Goal: Transaction & Acquisition: Purchase product/service

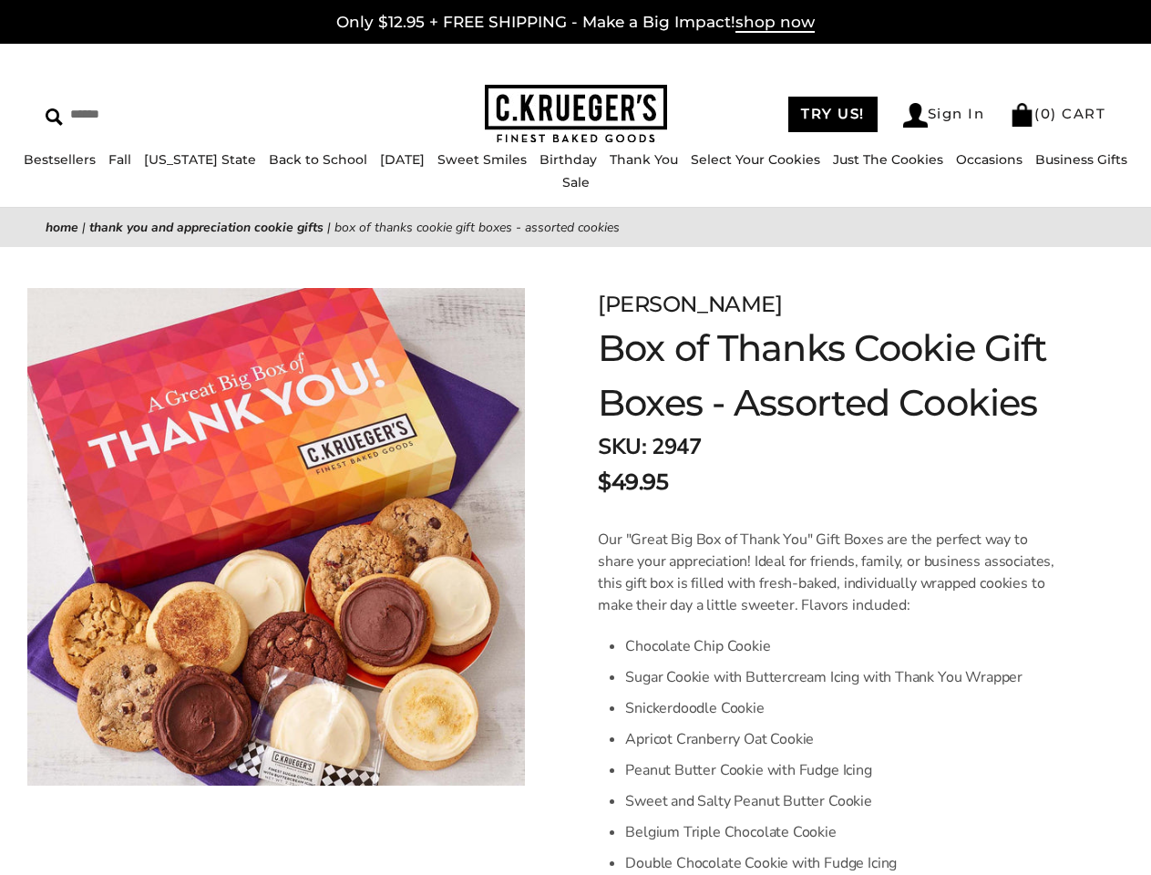
click at [956, 168] on link "Occasions" at bounding box center [989, 159] width 67 height 16
